Goal: Book appointment/travel/reservation

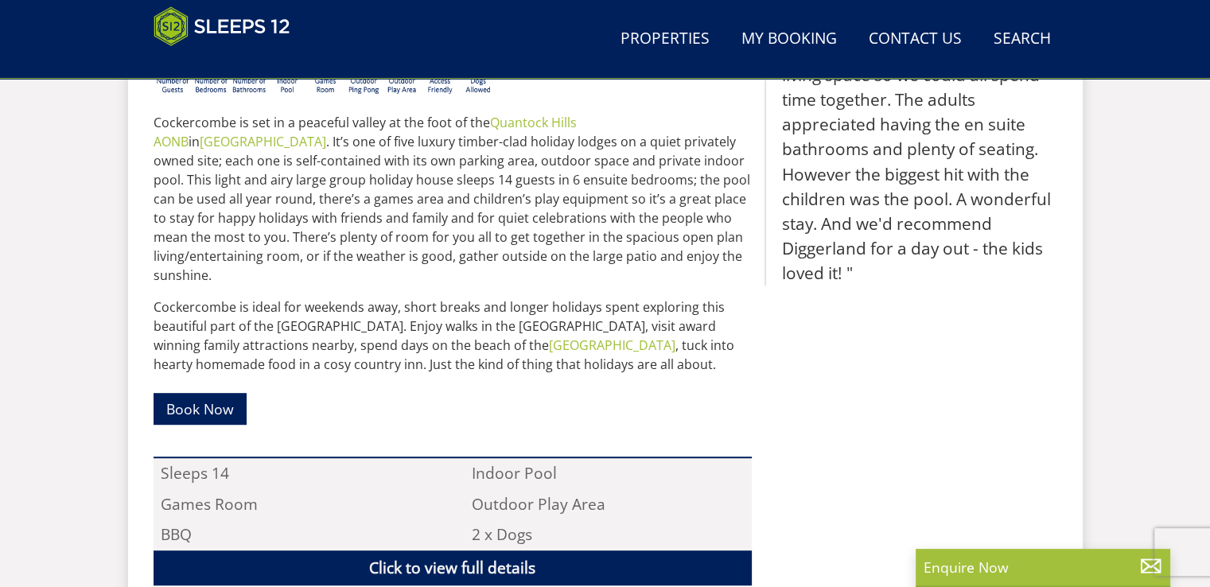
scroll to position [951, 0]
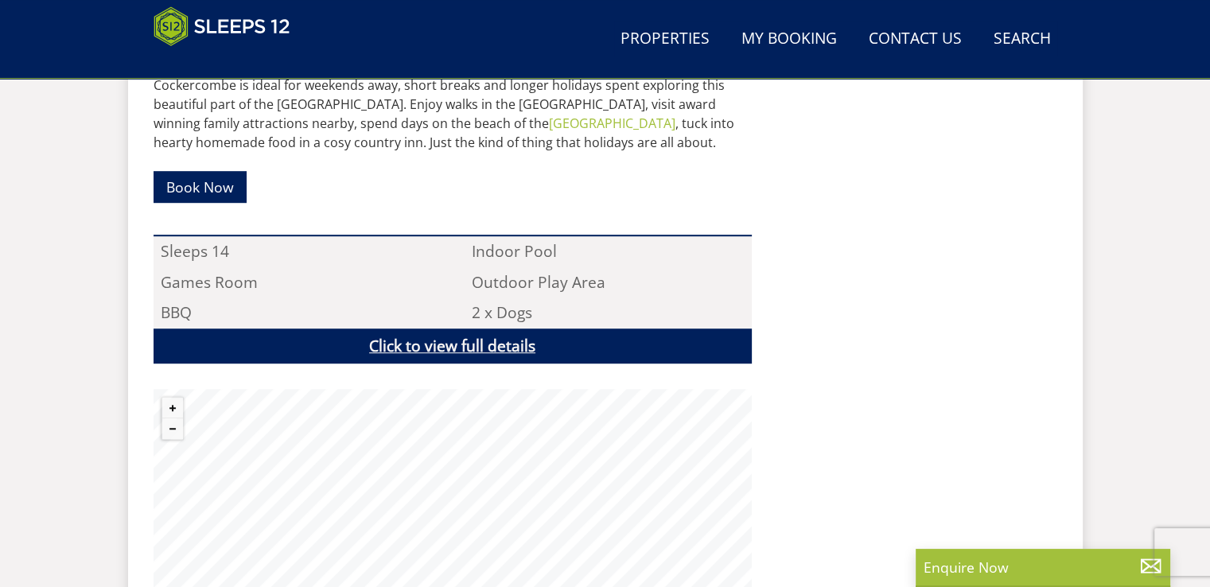
click at [490, 328] on link "Click to view full details" at bounding box center [453, 346] width 598 height 36
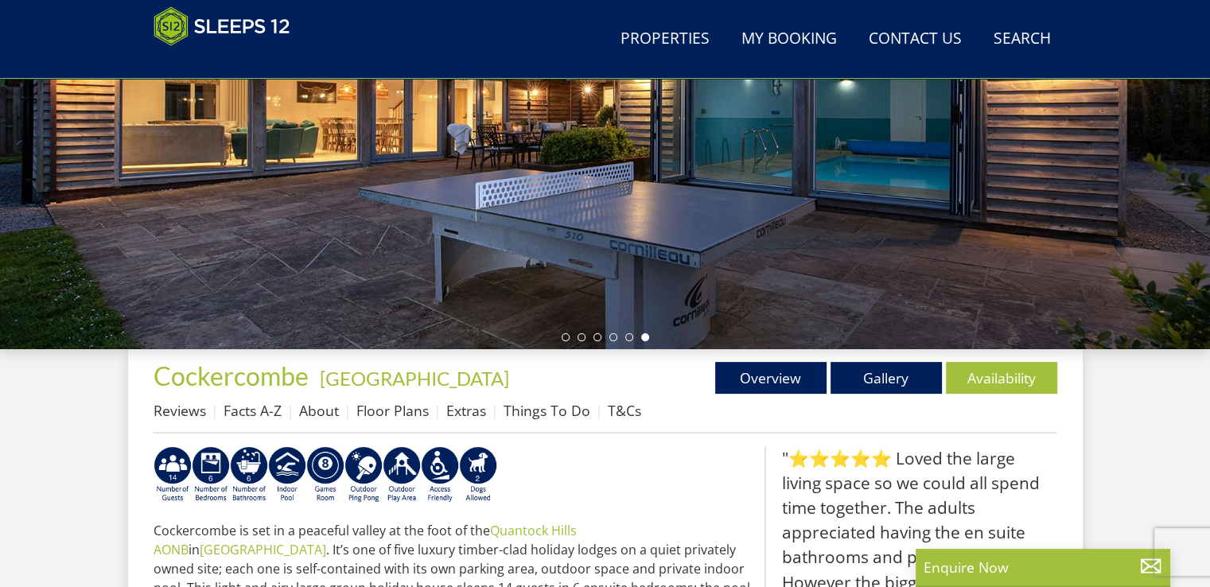
scroll to position [315, 0]
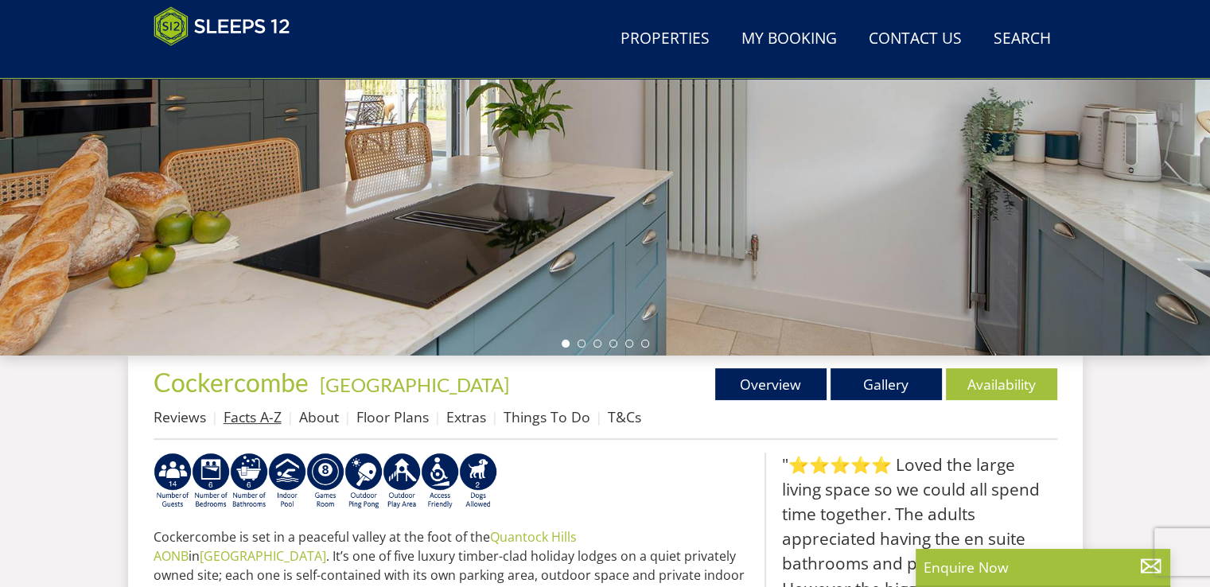
click at [262, 416] on link "Facts A-Z" at bounding box center [252, 416] width 58 height 19
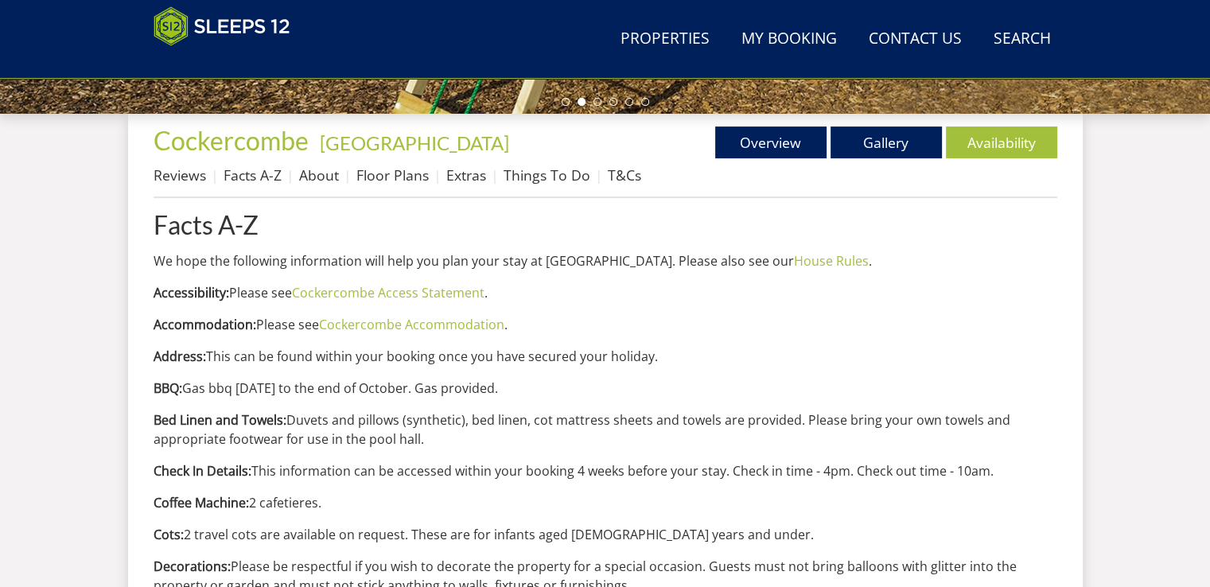
scroll to position [477, 0]
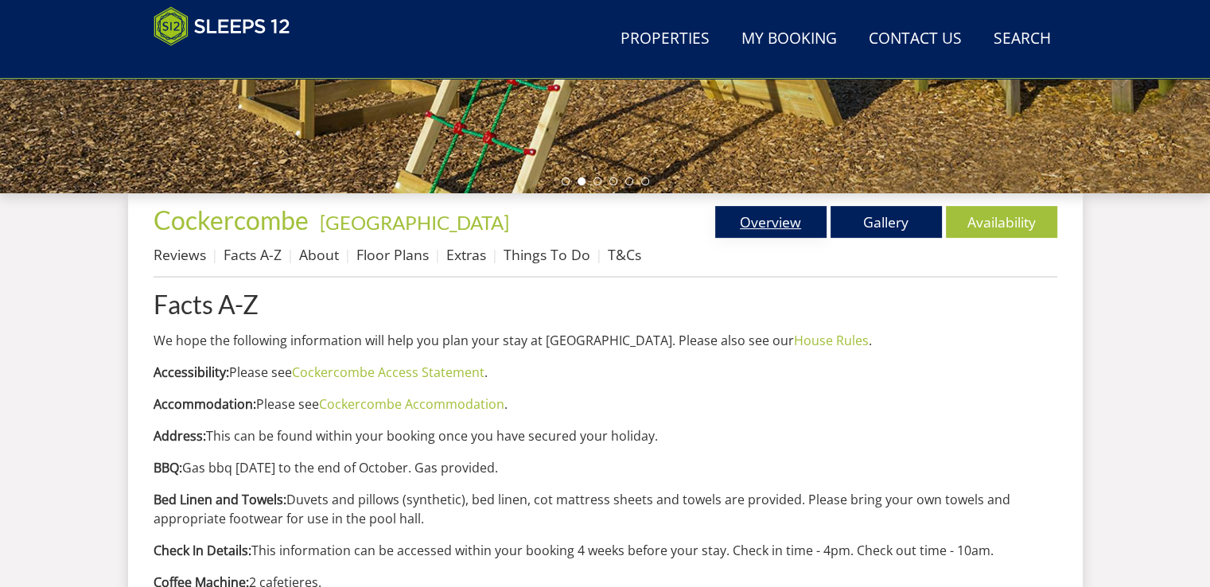
click at [744, 219] on link "Overview" at bounding box center [770, 222] width 111 height 32
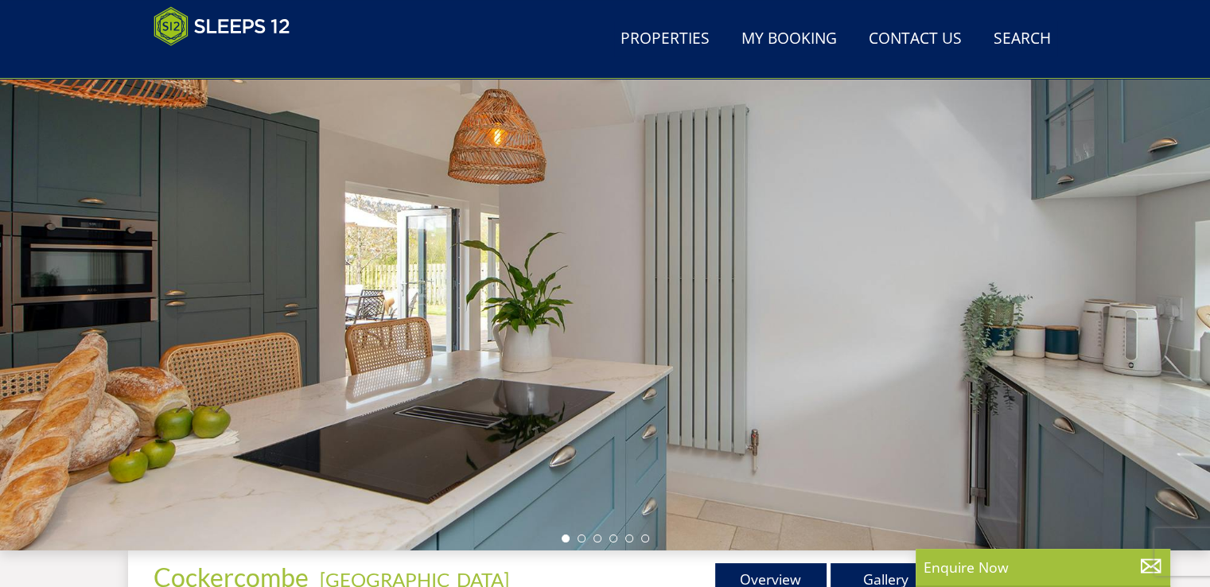
scroll to position [108, 0]
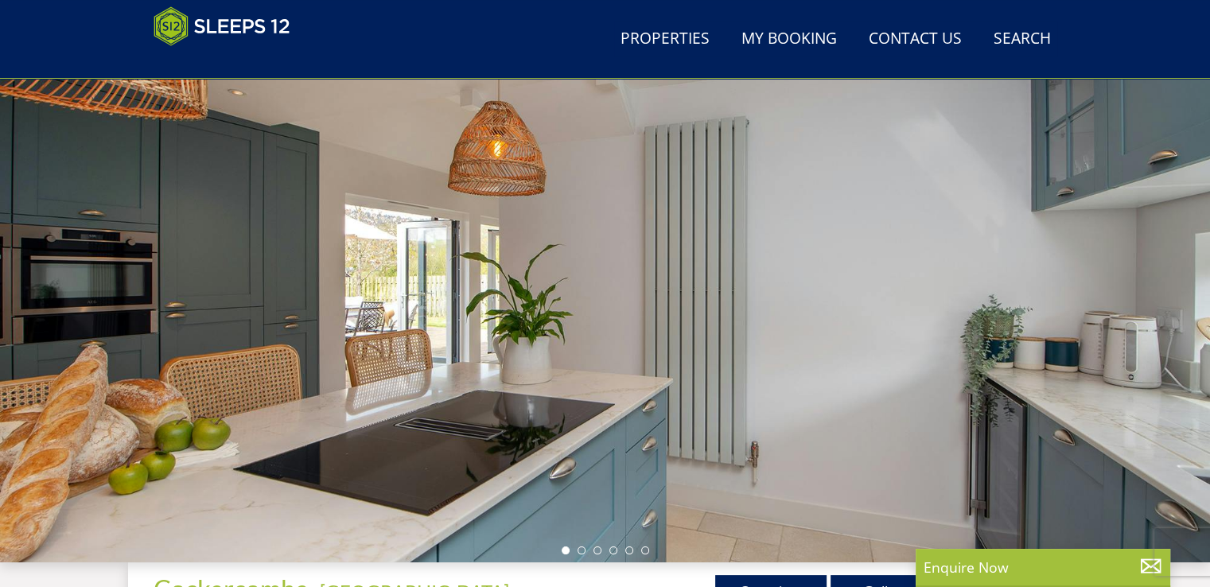
click at [1103, 387] on div at bounding box center [605, 284] width 1210 height 557
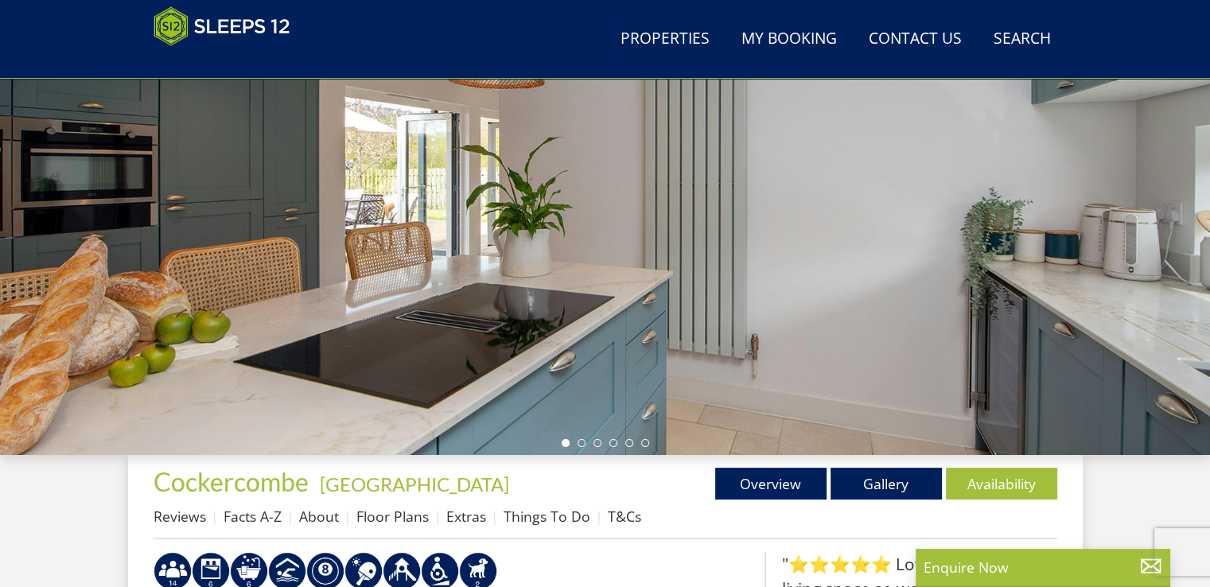
scroll to position [347, 0]
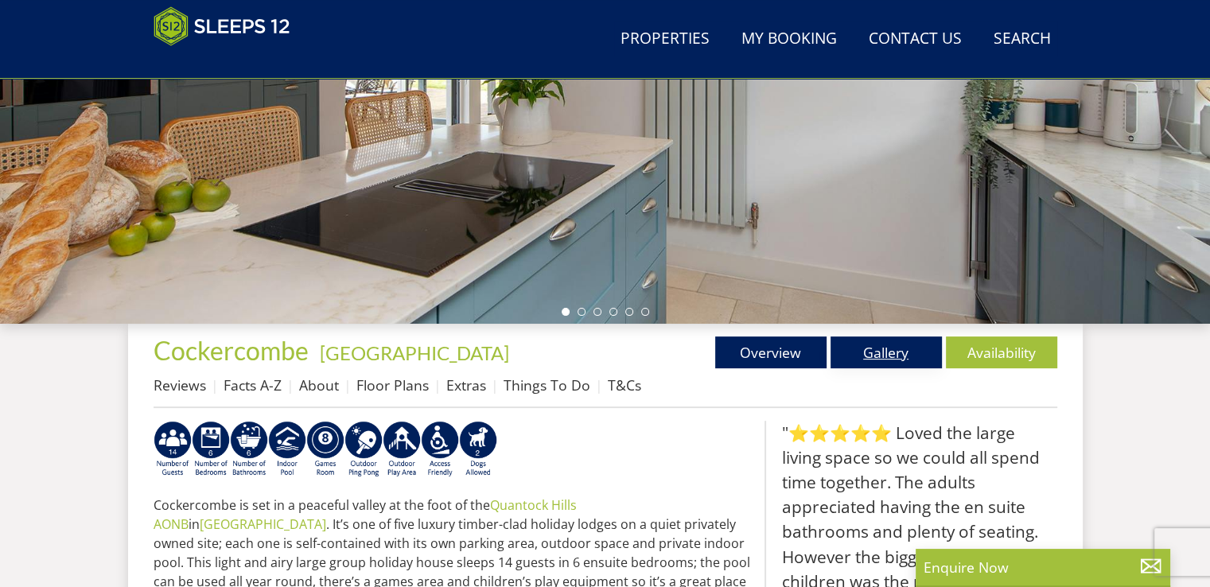
click at [886, 351] on link "Gallery" at bounding box center [885, 352] width 111 height 32
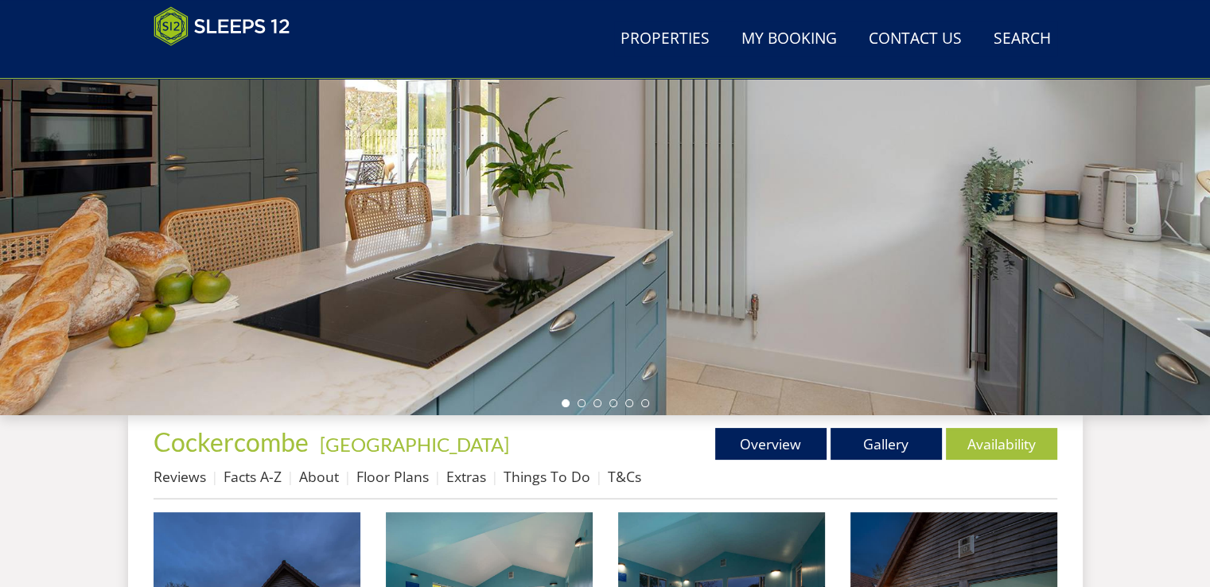
scroll to position [159, 0]
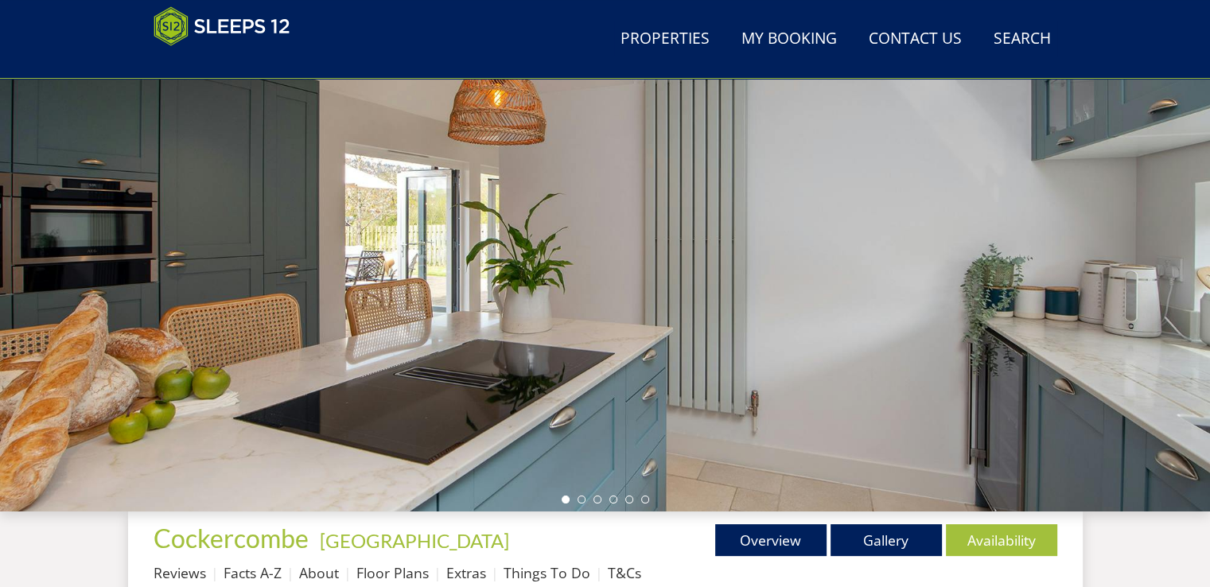
click at [578, 495] on ul at bounding box center [605, 499] width 87 height 8
click at [894, 538] on link "Gallery" at bounding box center [885, 540] width 111 height 32
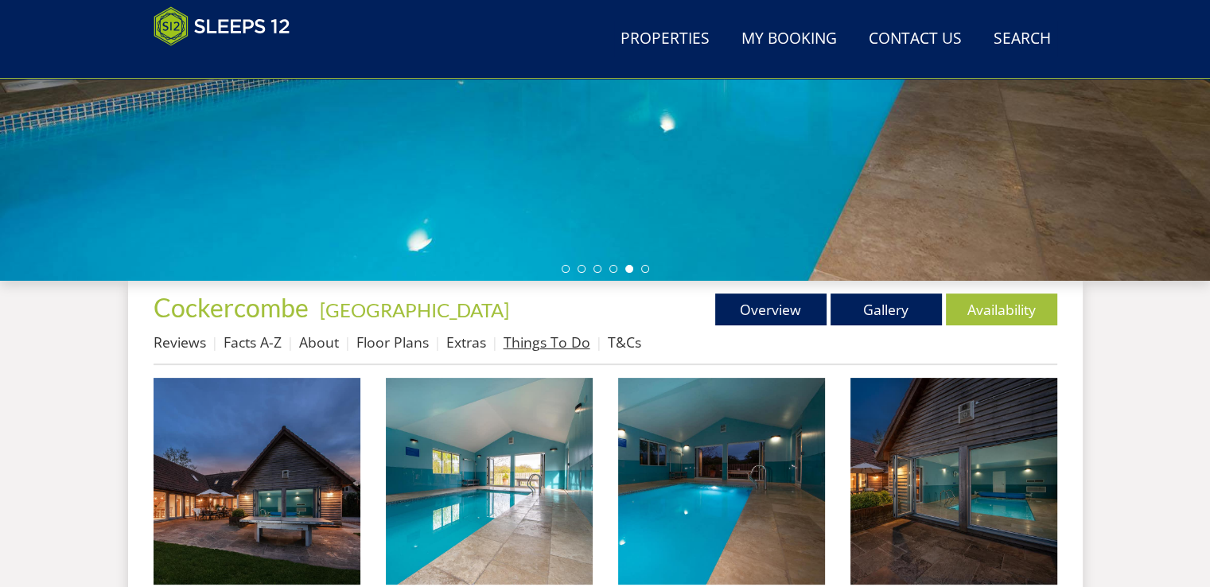
scroll to position [398, 0]
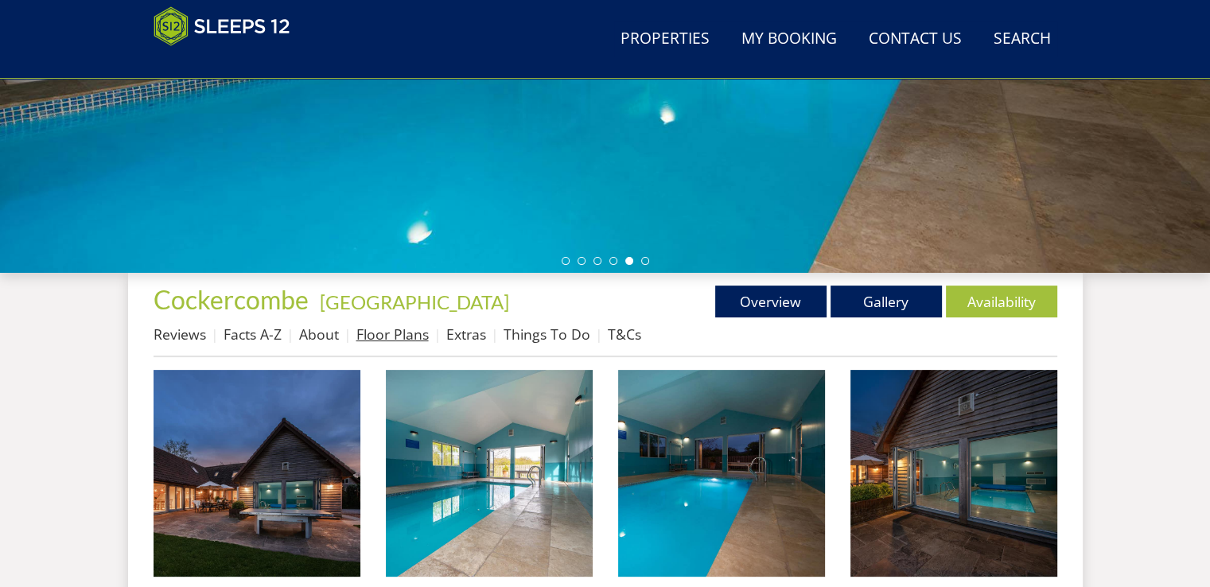
click at [406, 331] on link "Floor Plans" at bounding box center [392, 333] width 72 height 19
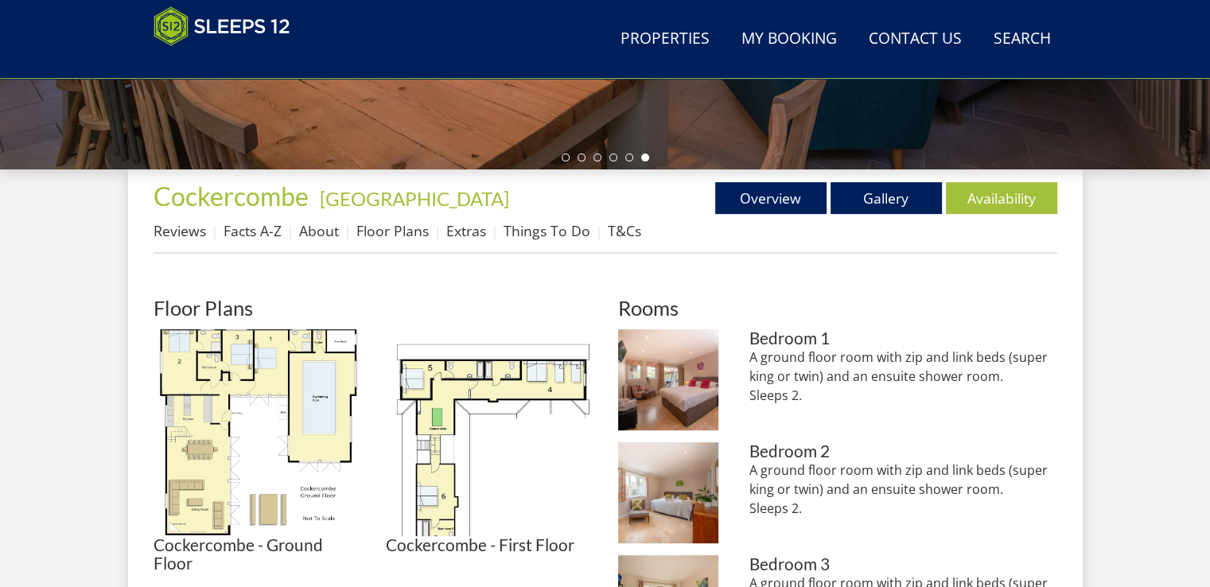
scroll to position [394, 0]
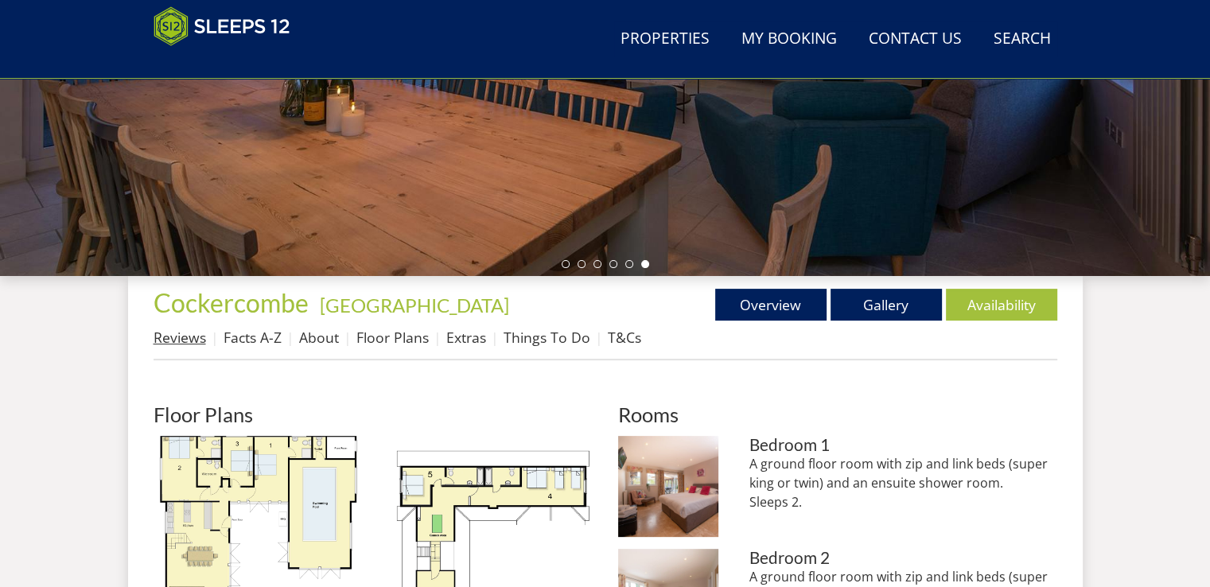
click at [185, 337] on link "Reviews" at bounding box center [180, 337] width 52 height 19
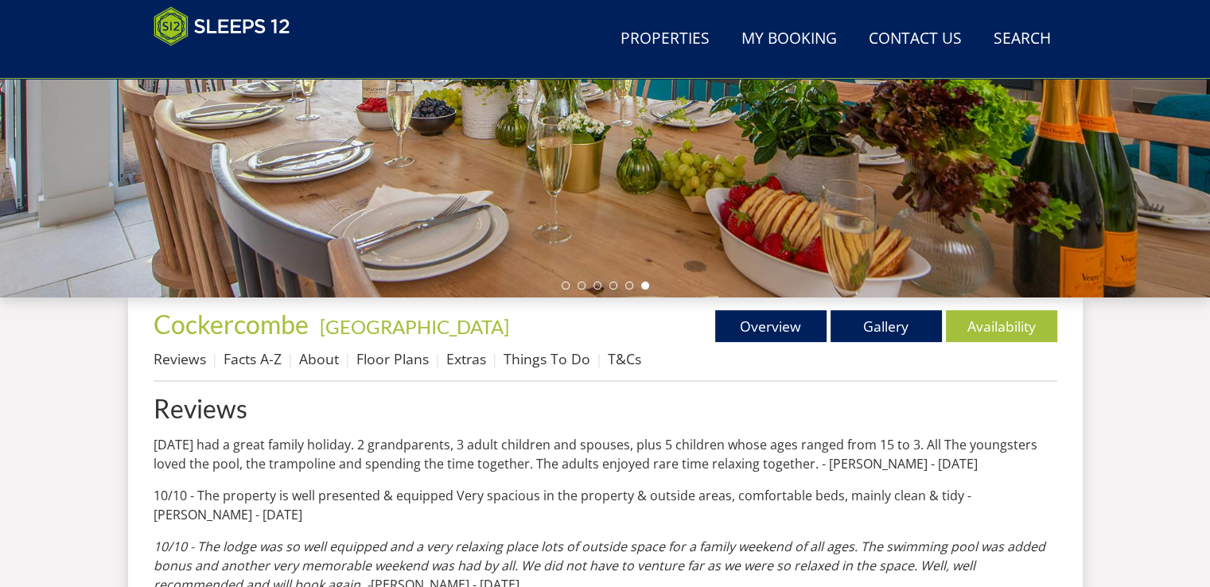
scroll to position [392, 0]
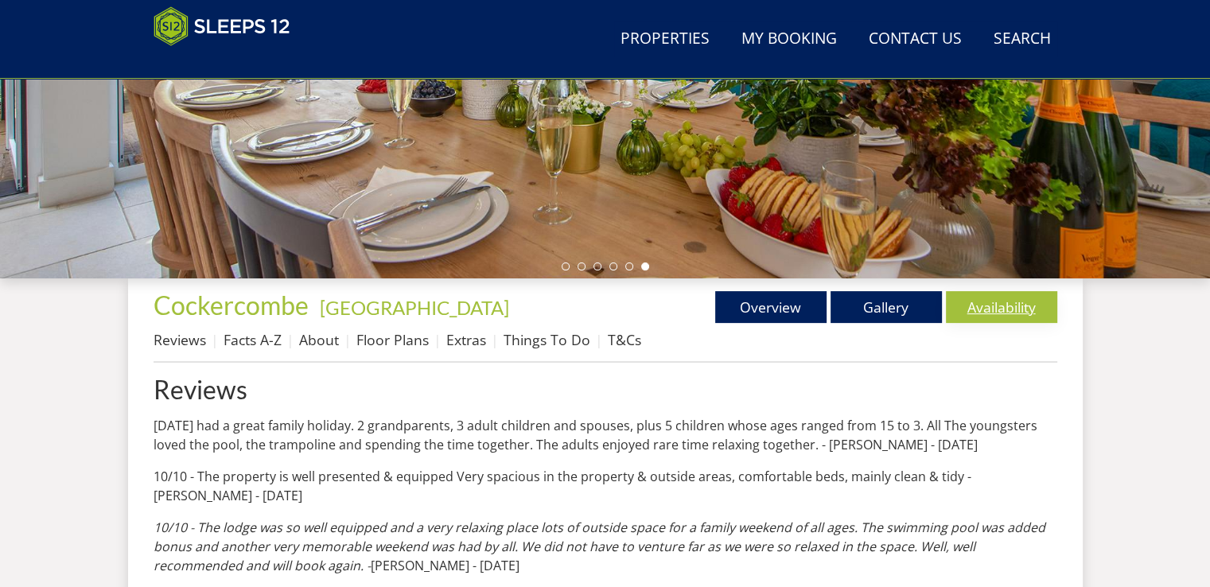
click at [997, 307] on link "Availability" at bounding box center [1001, 307] width 111 height 32
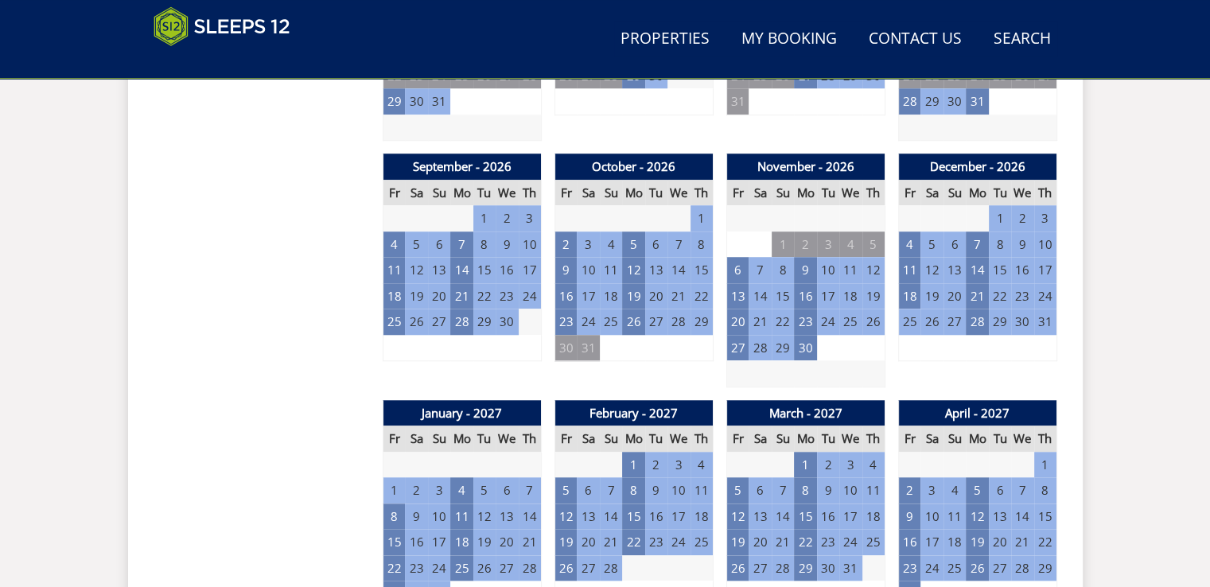
scroll to position [1352, 0]
click at [701, 241] on td "8" at bounding box center [701, 244] width 22 height 26
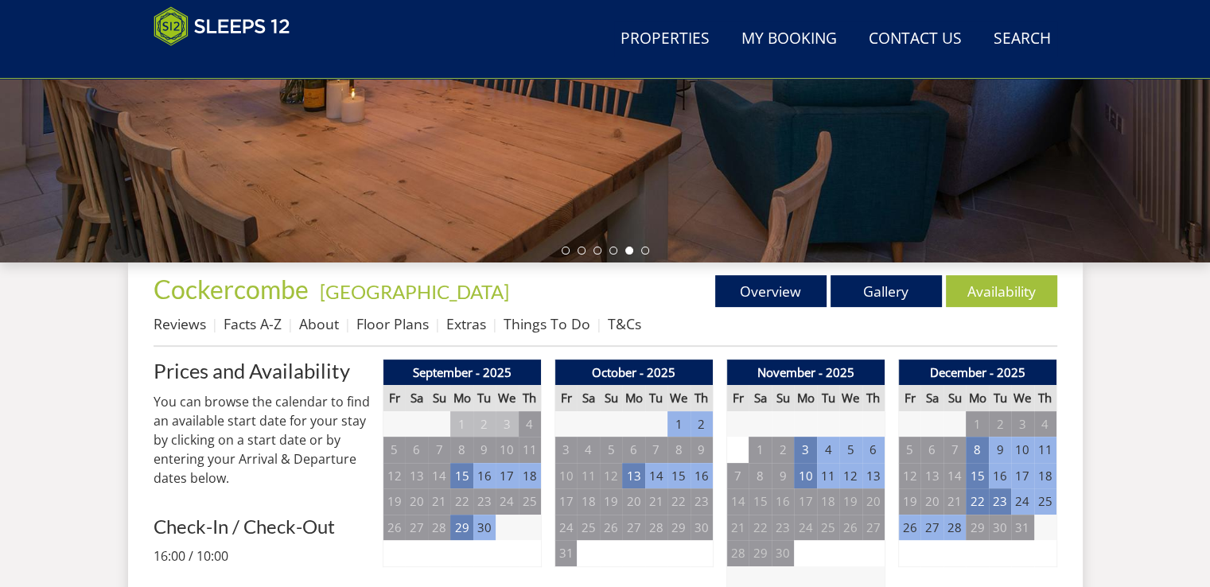
scroll to position [384, 0]
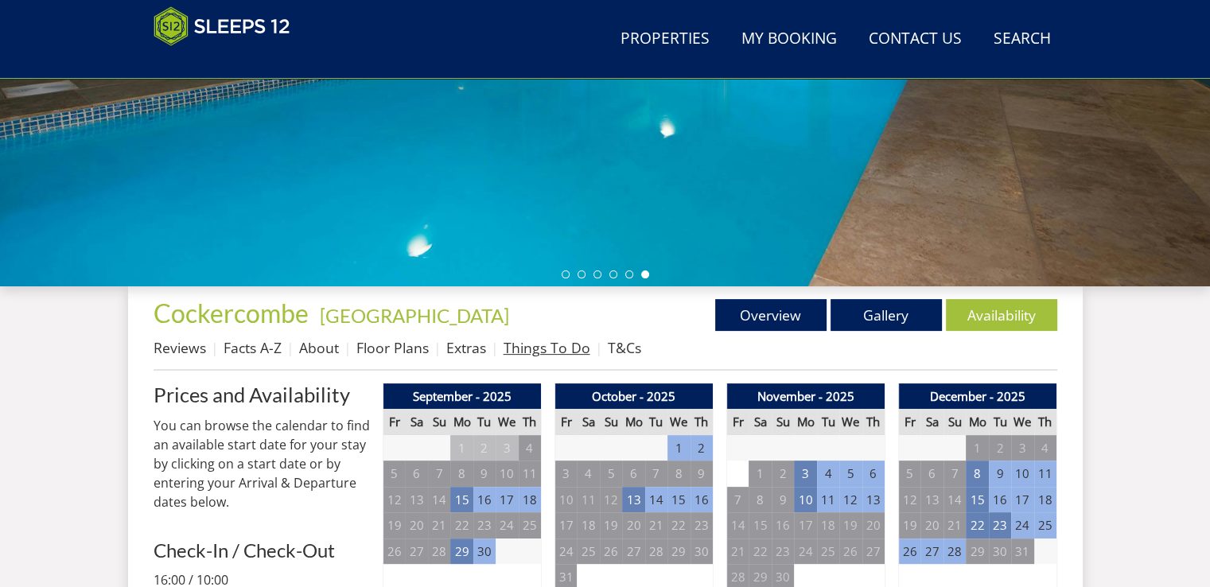
click at [541, 348] on link "Things To Do" at bounding box center [546, 347] width 87 height 19
